Goal: Information Seeking & Learning: Learn about a topic

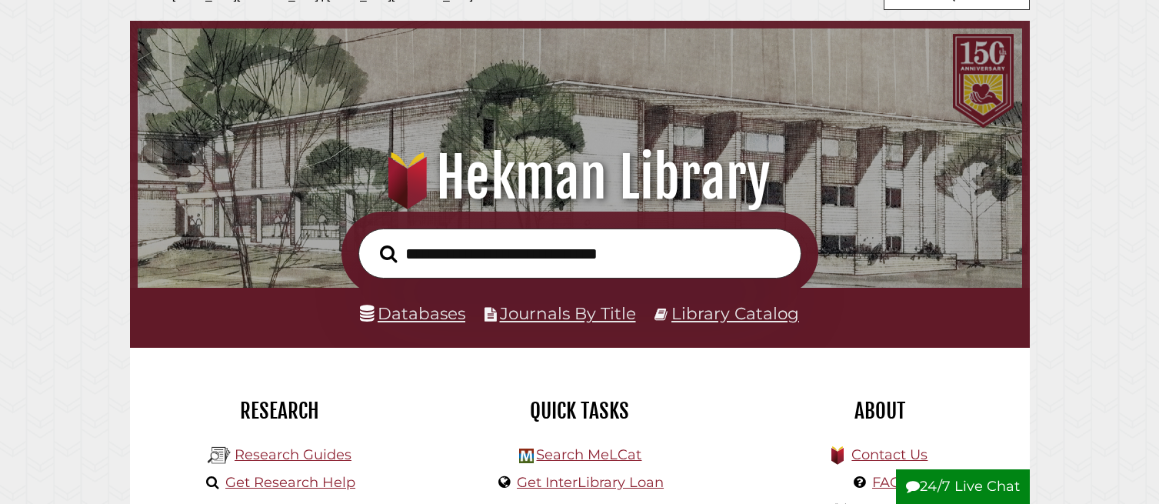
scroll to position [61, 0]
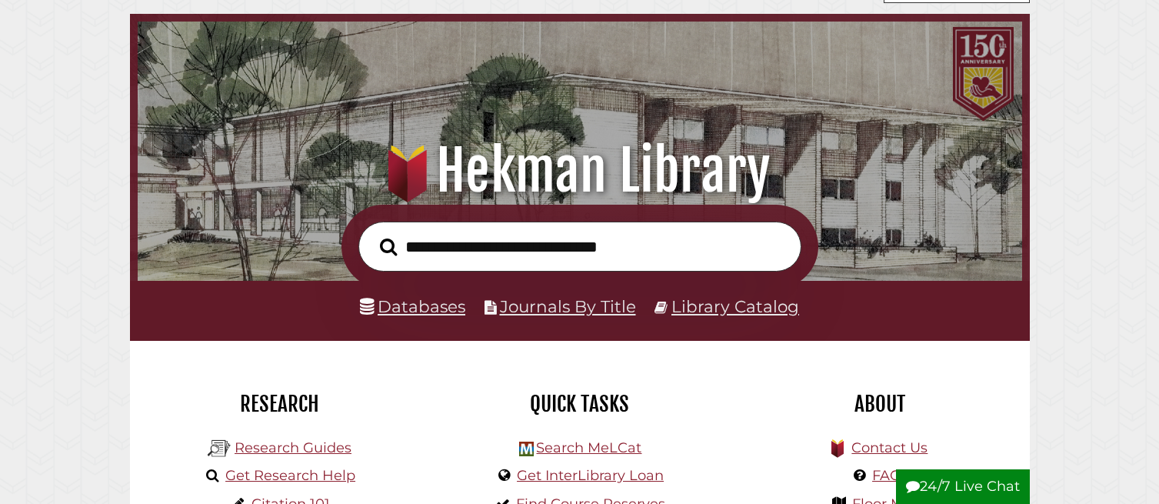
click at [379, 297] on link "Databases" at bounding box center [412, 306] width 105 height 20
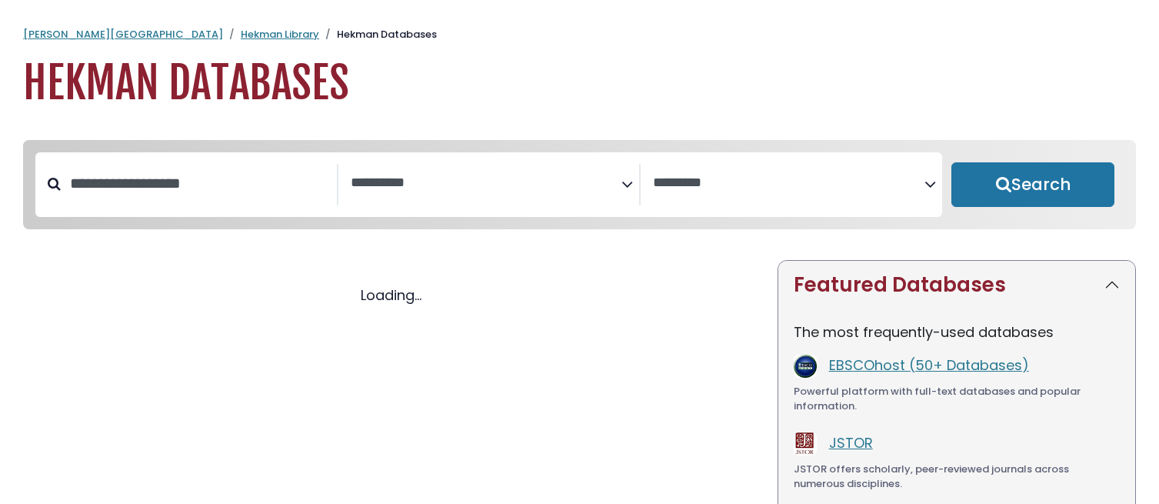
select select "Database Subject Filter"
select select "Database Vendors Filter"
select select "Database Subject Filter"
select select "Database Vendors Filter"
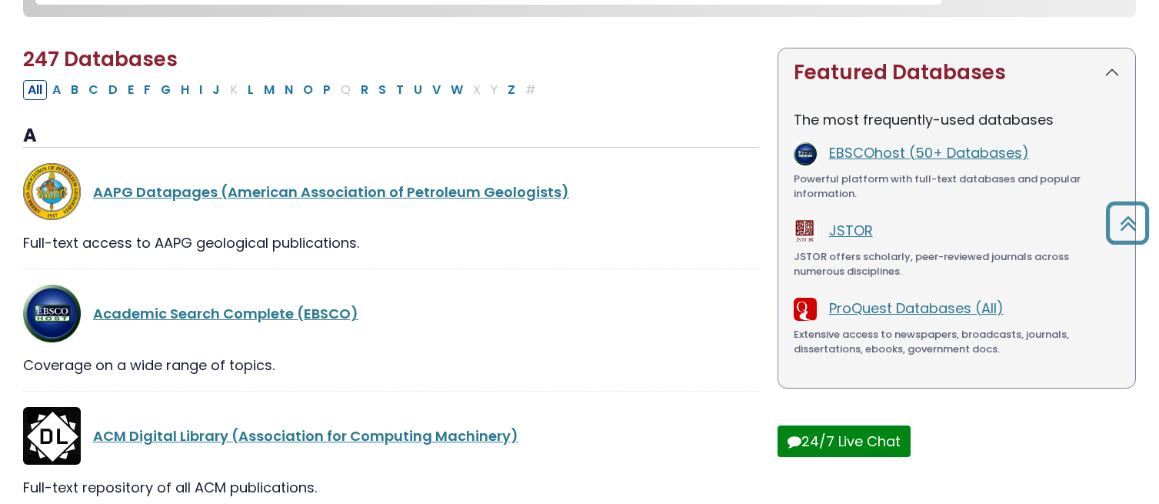
scroll to position [180, 0]
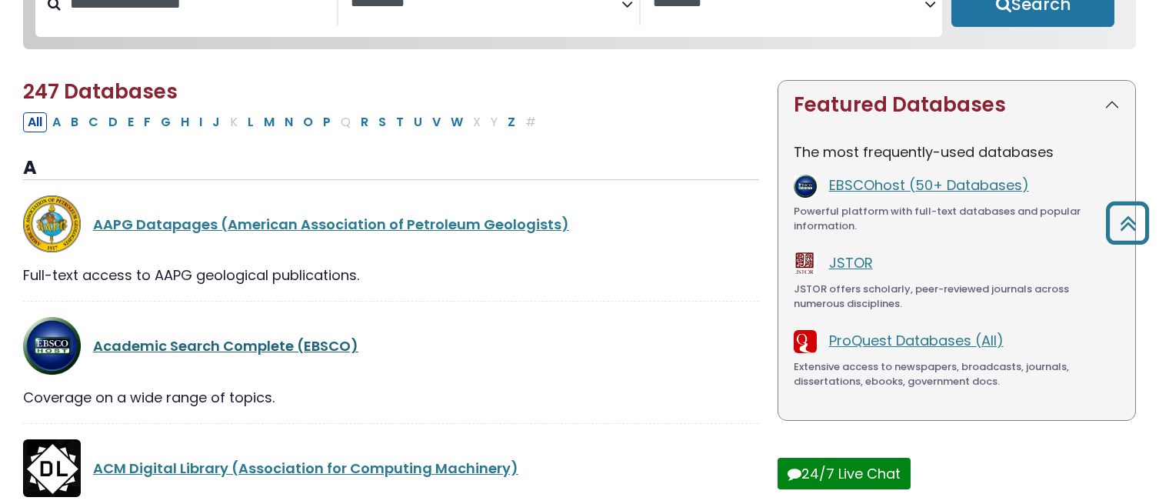
click at [291, 346] on link "Academic Search Complete (EBSCO)" at bounding box center [225, 345] width 265 height 19
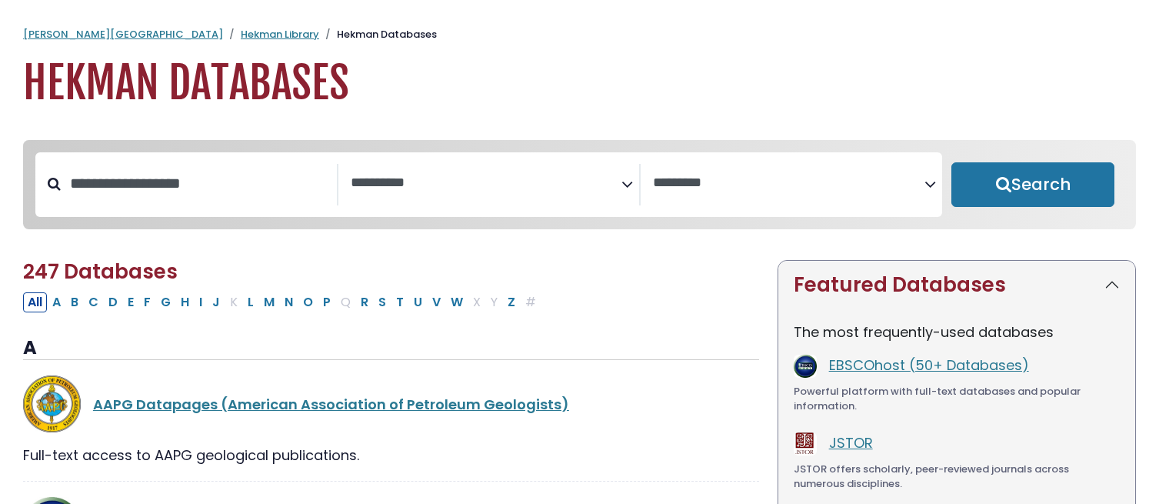
select select "Database Subject Filter"
select select "Database Vendors Filter"
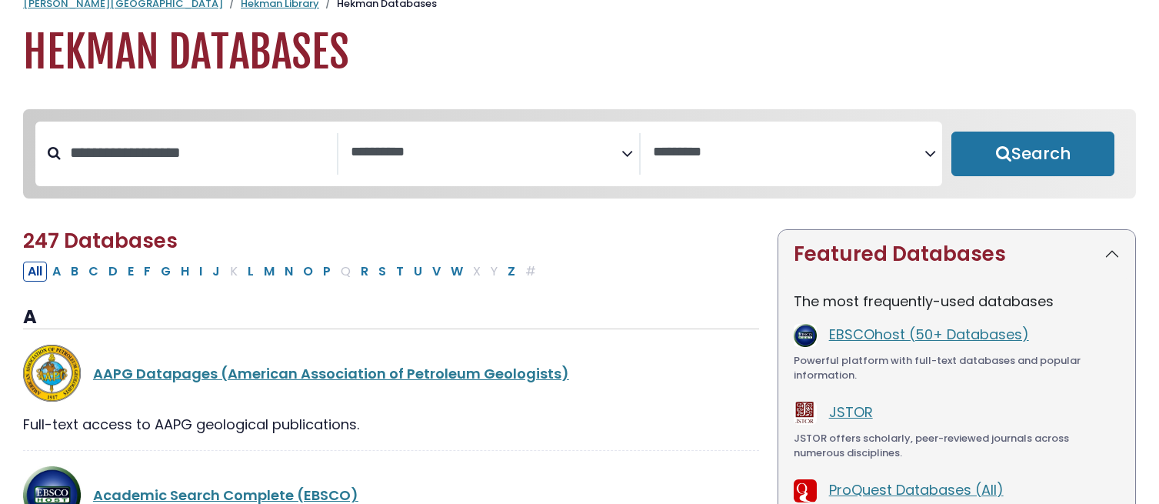
scroll to position [33, 0]
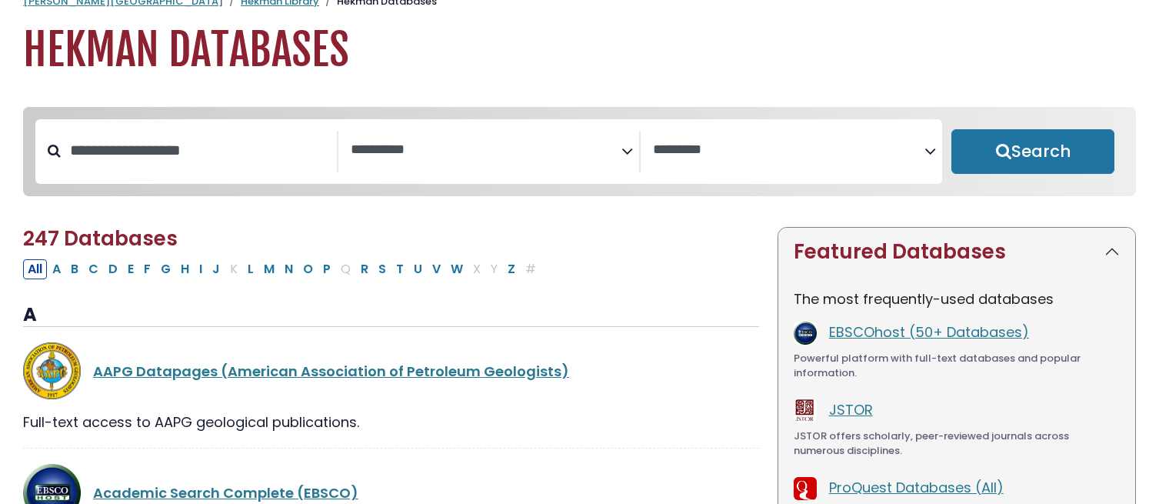
click at [384, 129] on div "**********" at bounding box center [488, 151] width 907 height 65
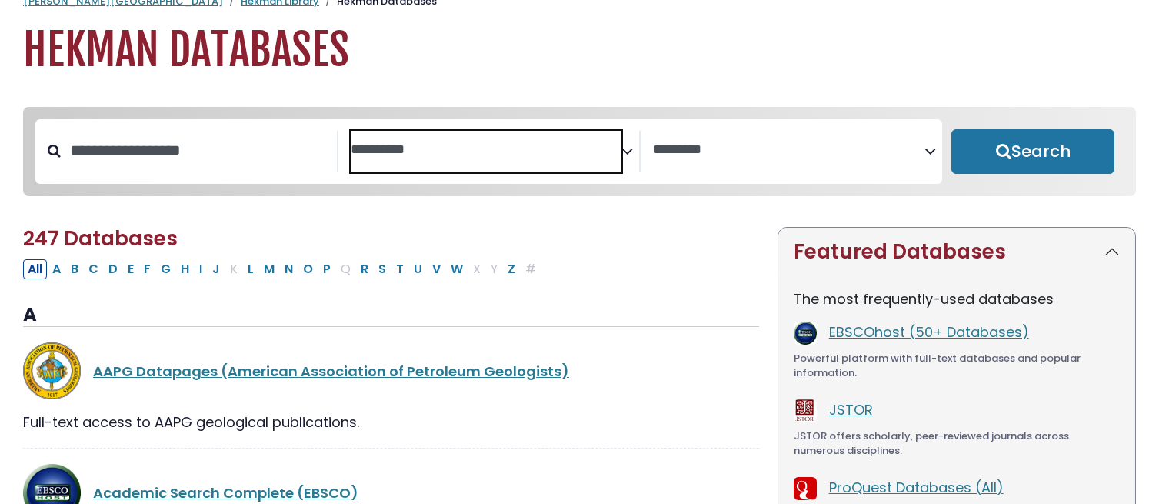
click at [384, 131] on span "Search filters" at bounding box center [486, 152] width 271 height 42
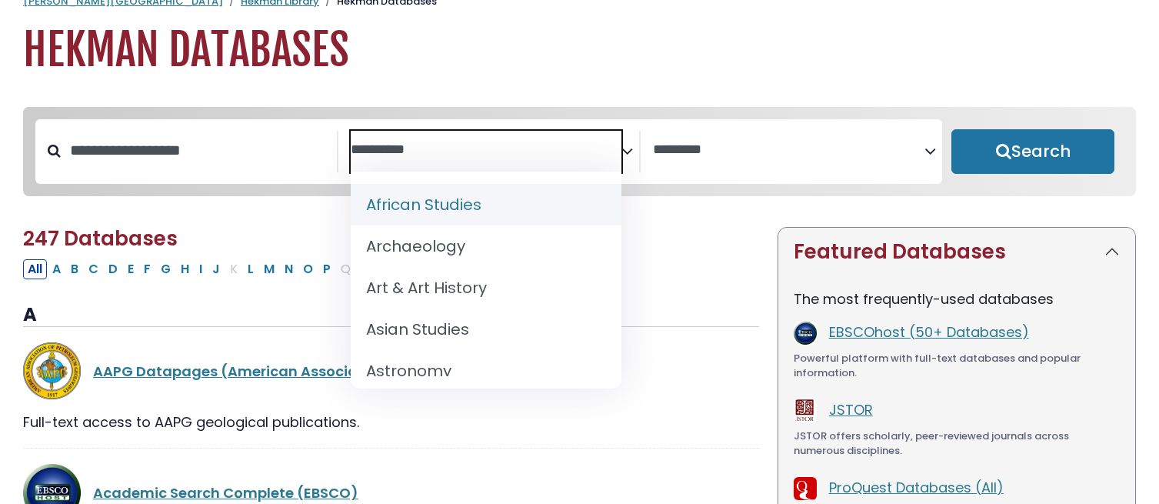
click at [401, 158] on textarea "Search" at bounding box center [486, 150] width 271 height 16
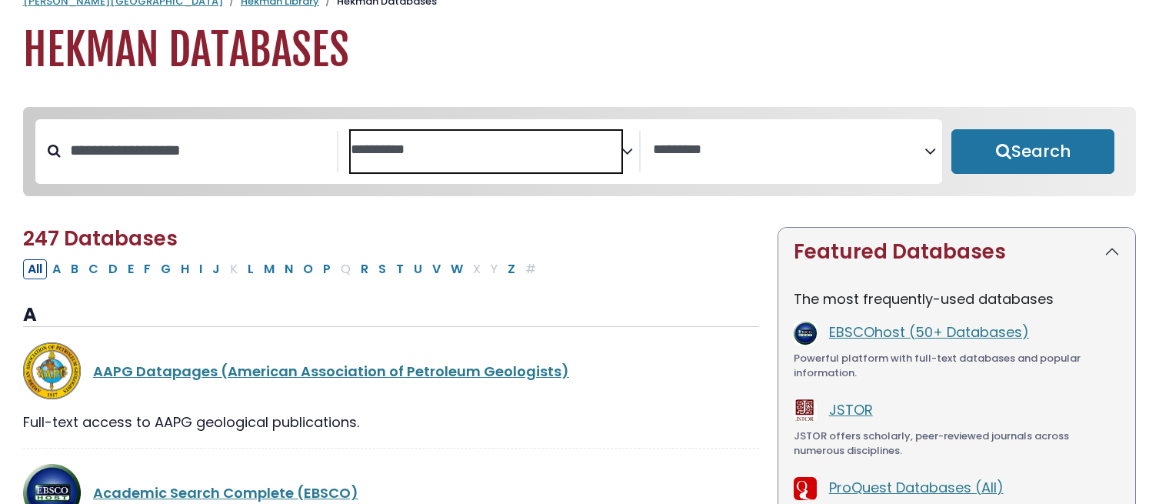
click at [401, 158] on textarea "Search" at bounding box center [486, 150] width 271 height 16
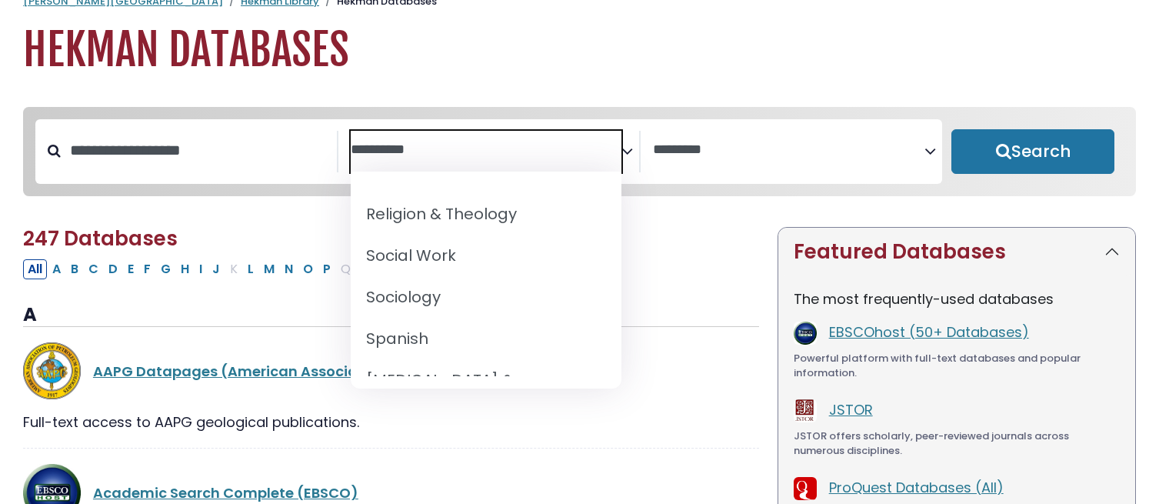
scroll to position [1498, 0]
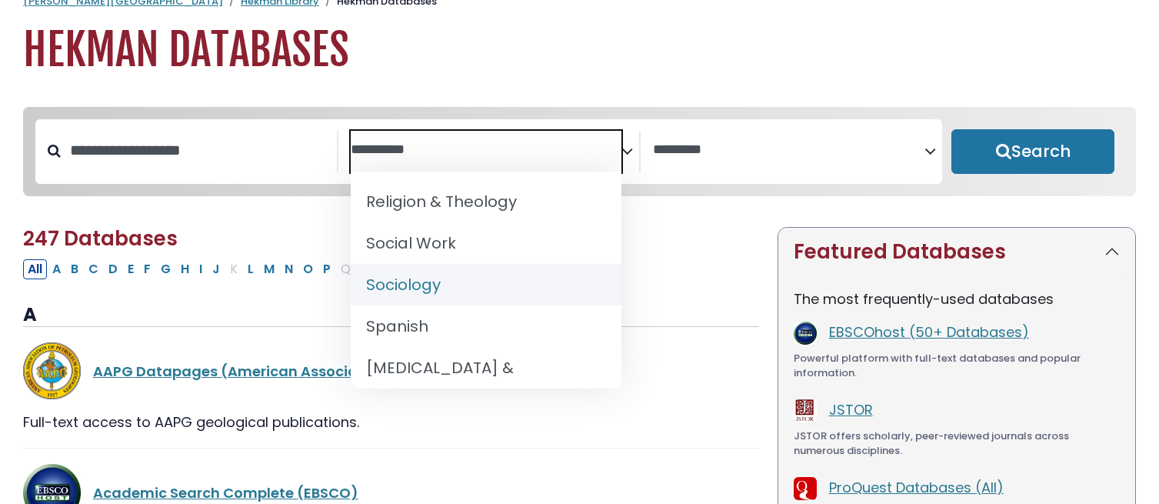
select select "*****"
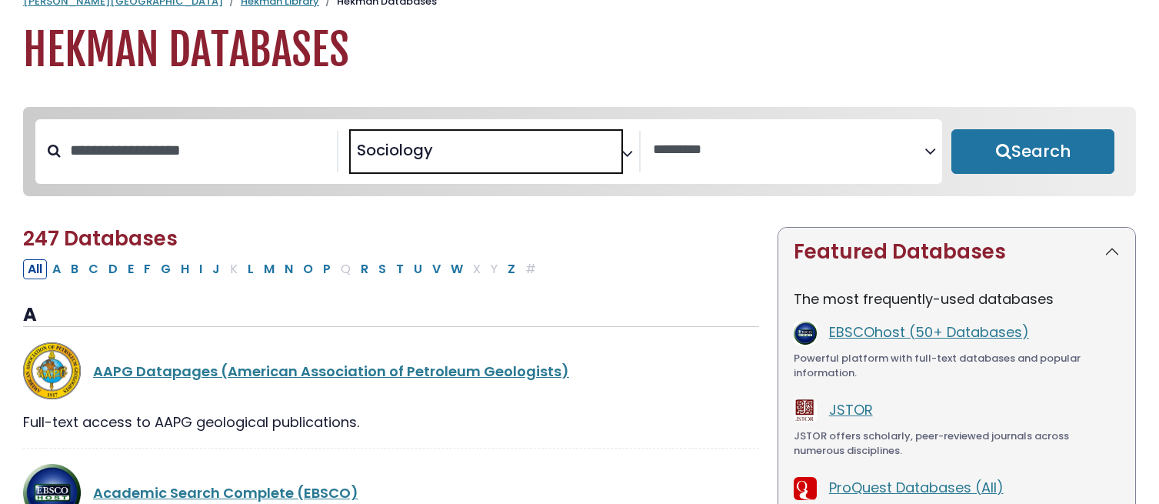
scroll to position [701, 0]
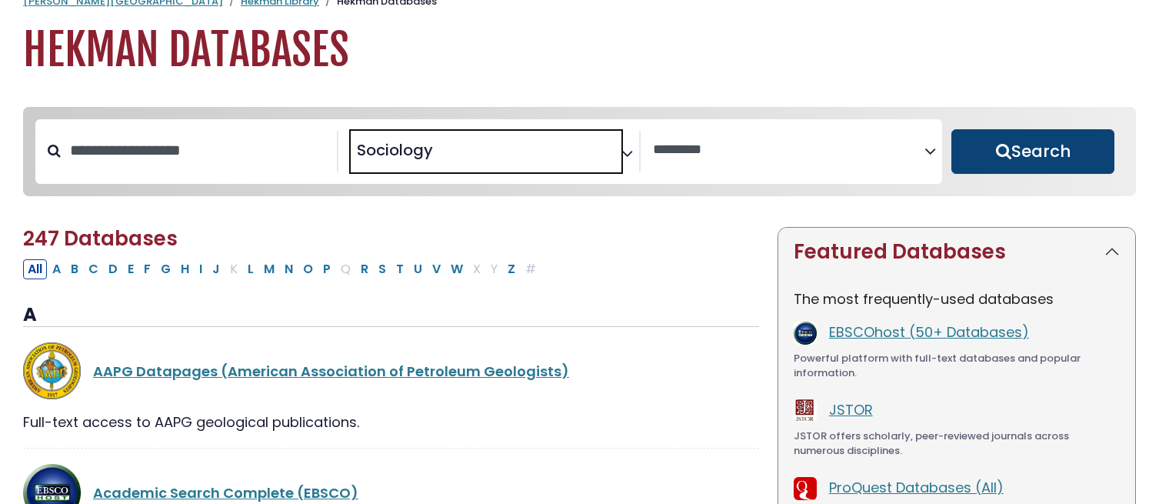
click at [980, 151] on button "Search" at bounding box center [1032, 151] width 163 height 45
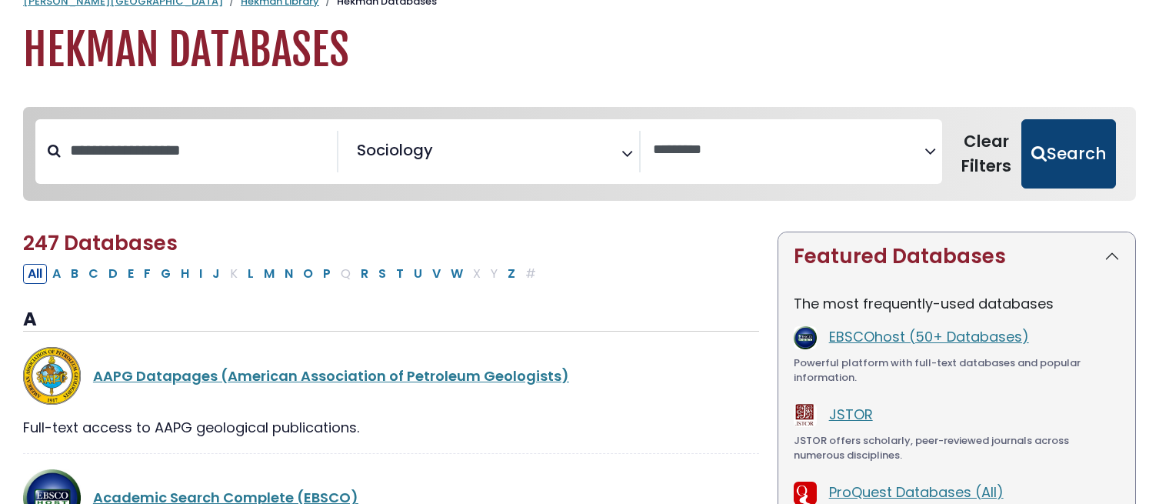
select select "Database Vendors Filter"
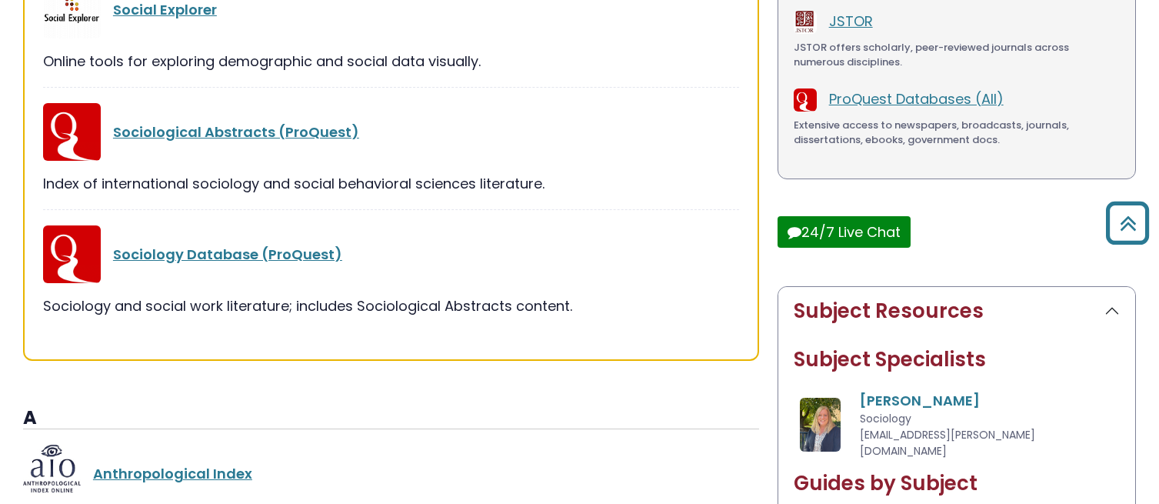
scroll to position [436, 0]
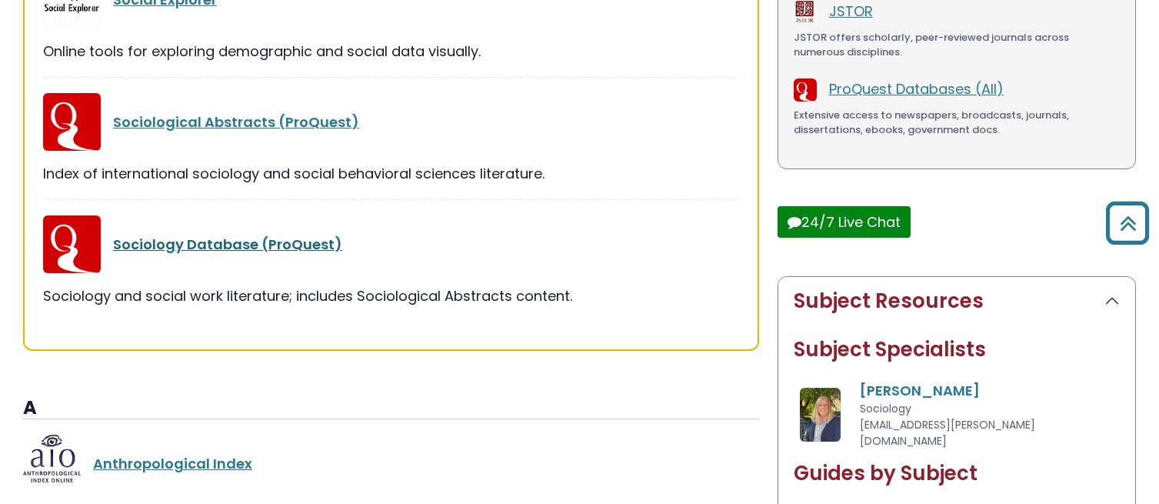
click at [271, 246] on link "Sociology Database (ProQuest)" at bounding box center [227, 244] width 229 height 19
